Goal: Task Accomplishment & Management: Manage account settings

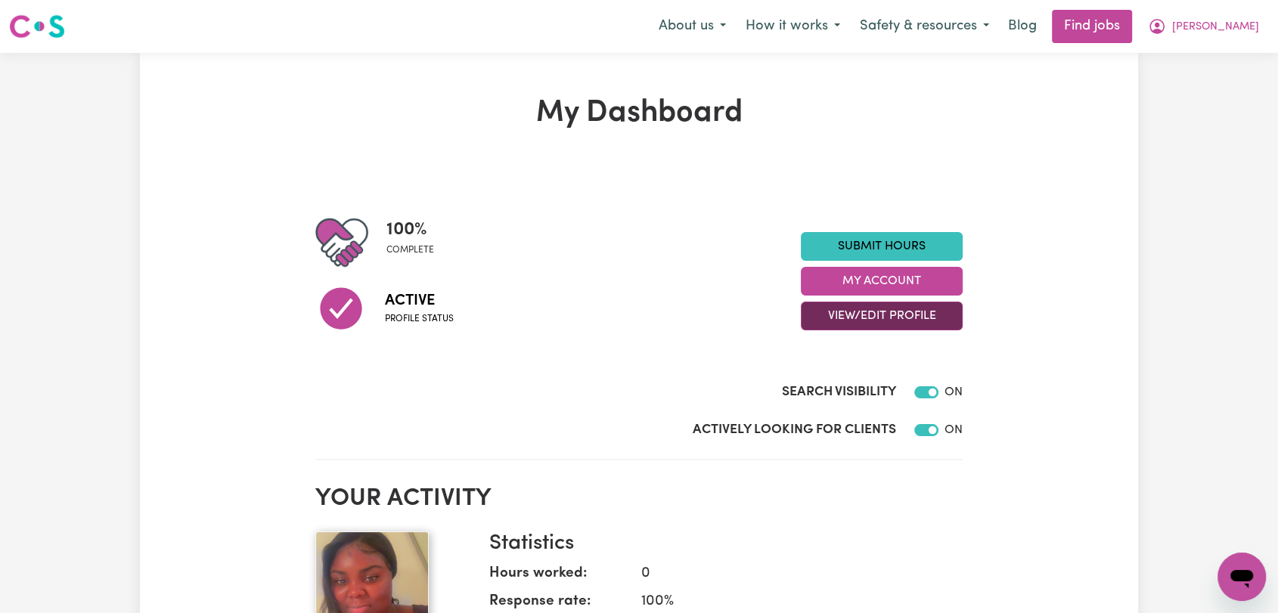
click at [868, 308] on button "View/Edit Profile" at bounding box center [882, 316] width 162 height 29
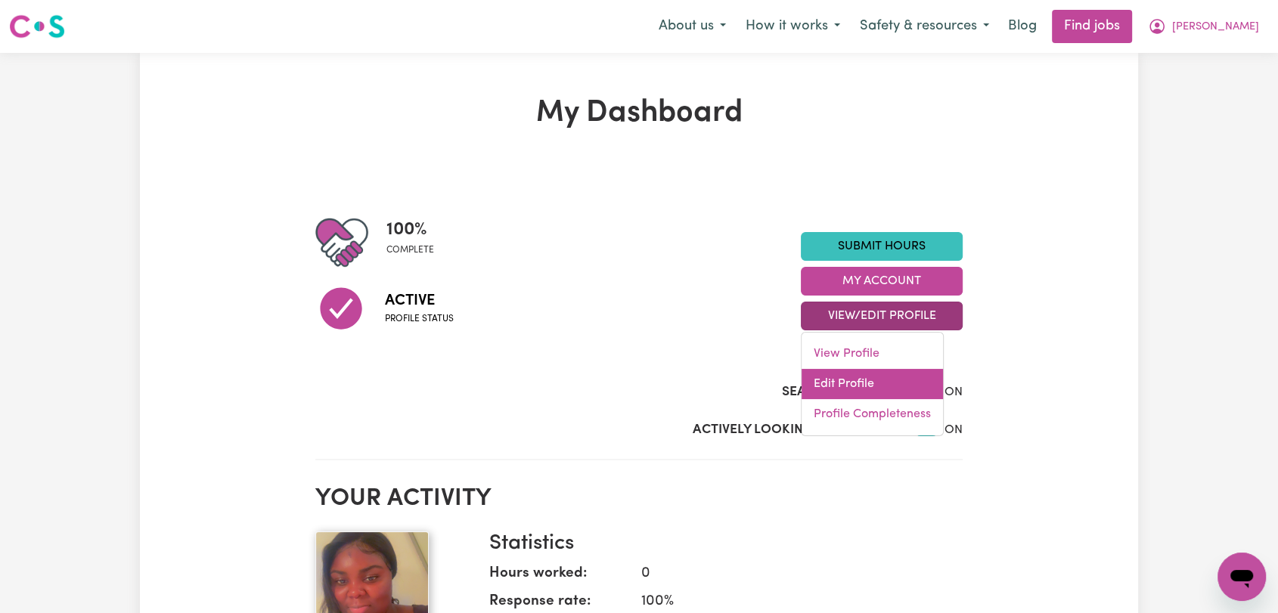
click at [861, 380] on link "Edit Profile" at bounding box center [872, 384] width 141 height 30
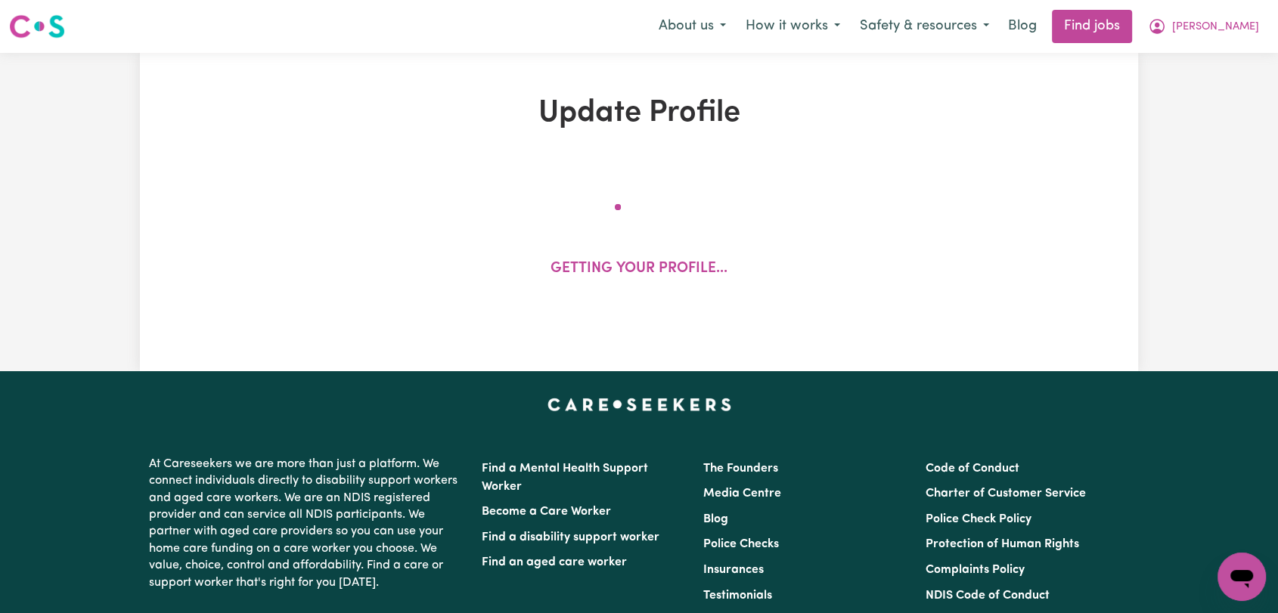
select select "[DEMOGRAPHIC_DATA]"
select select "Australian PR"
select select "Studying a healthcare related degree or qualification"
select select "40"
select select "45"
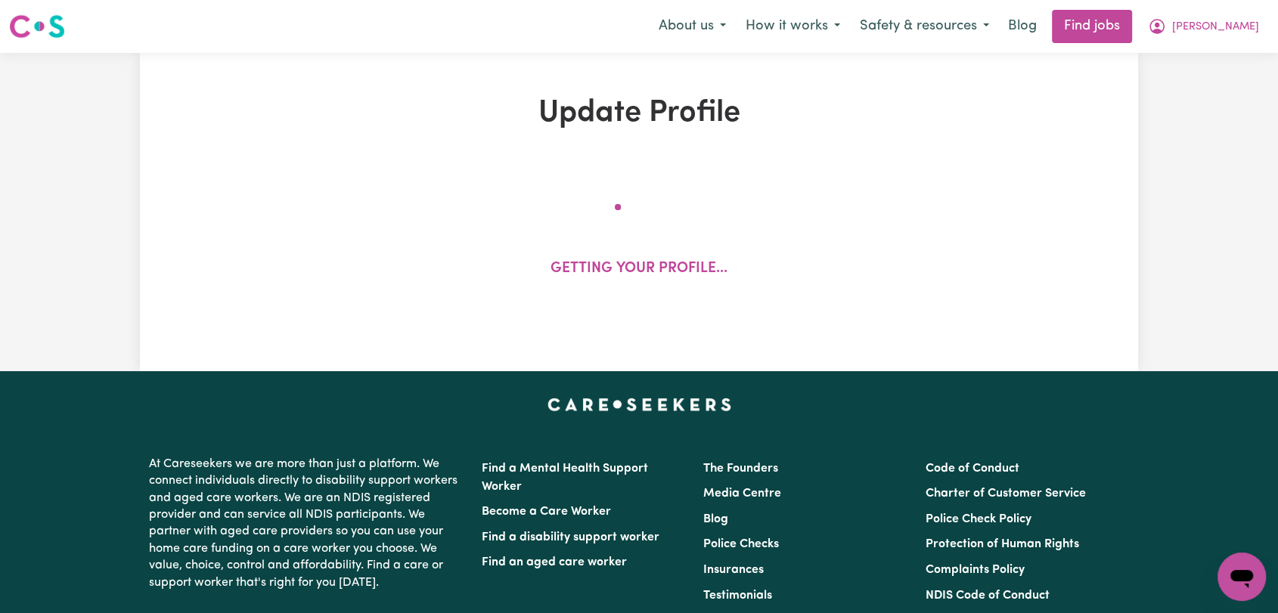
select select "50"
select select "53"
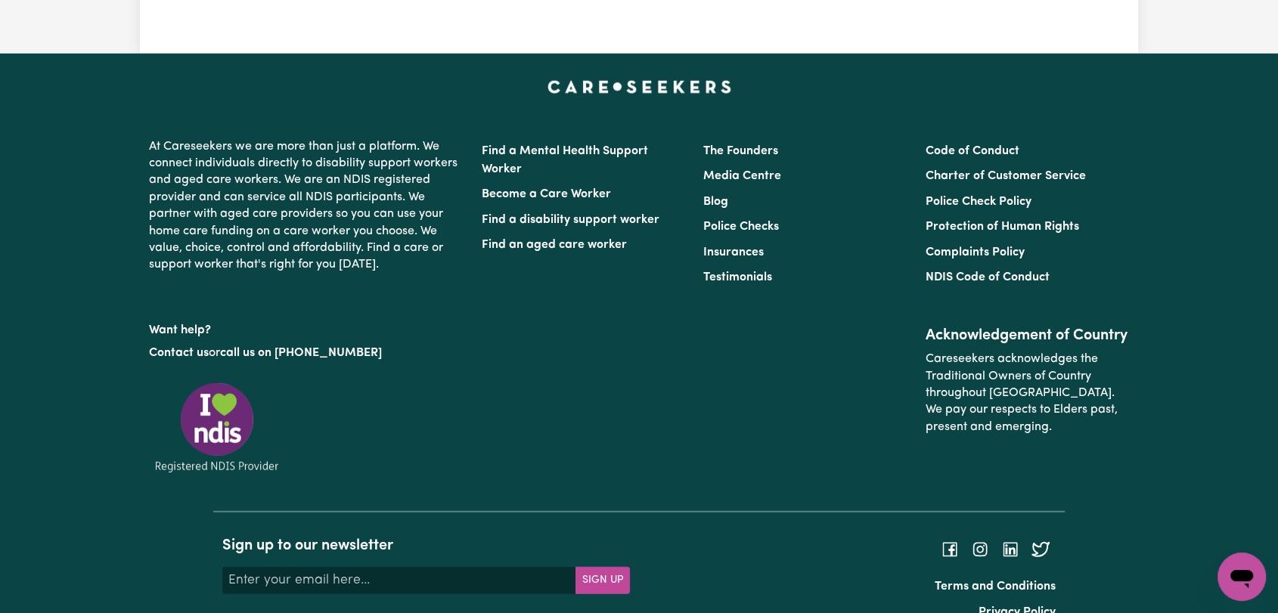
scroll to position [3866, 0]
